Goal: Find specific page/section: Find specific page/section

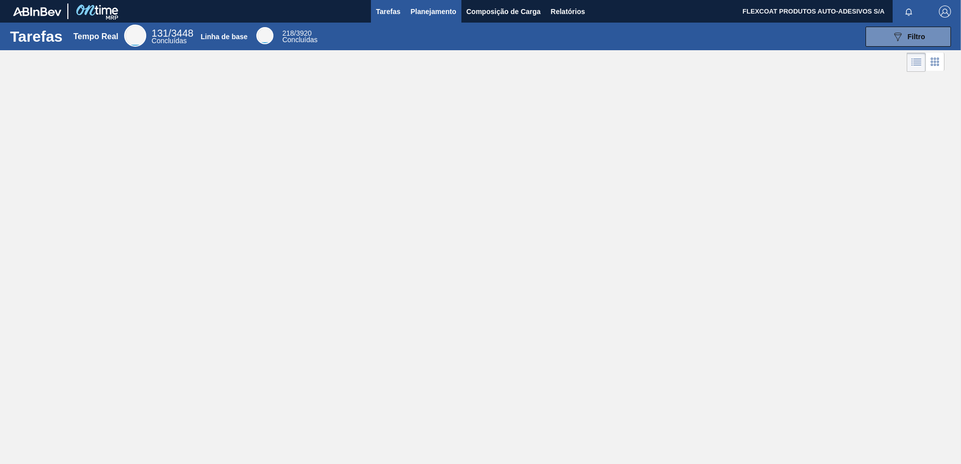
click at [412, 14] on span "Planejamento" at bounding box center [433, 12] width 46 height 12
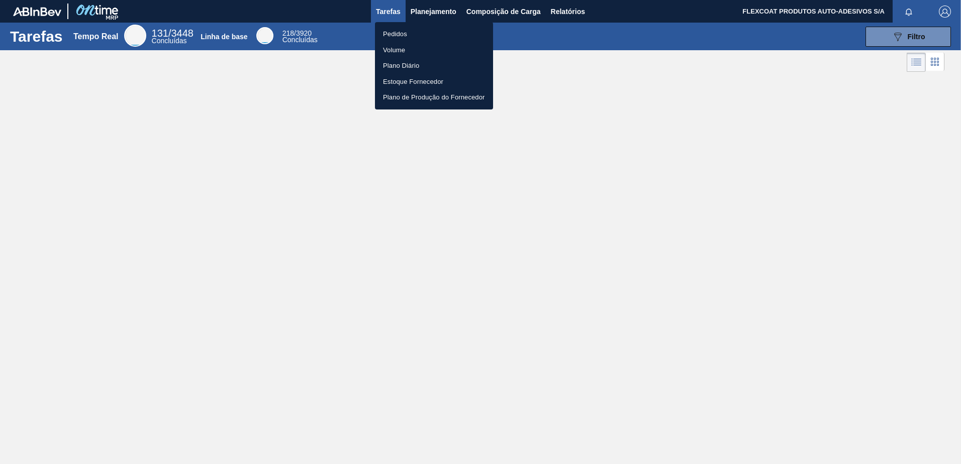
click at [394, 34] on li "Pedidos" at bounding box center [434, 34] width 118 height 16
